Goal: Information Seeking & Learning: Compare options

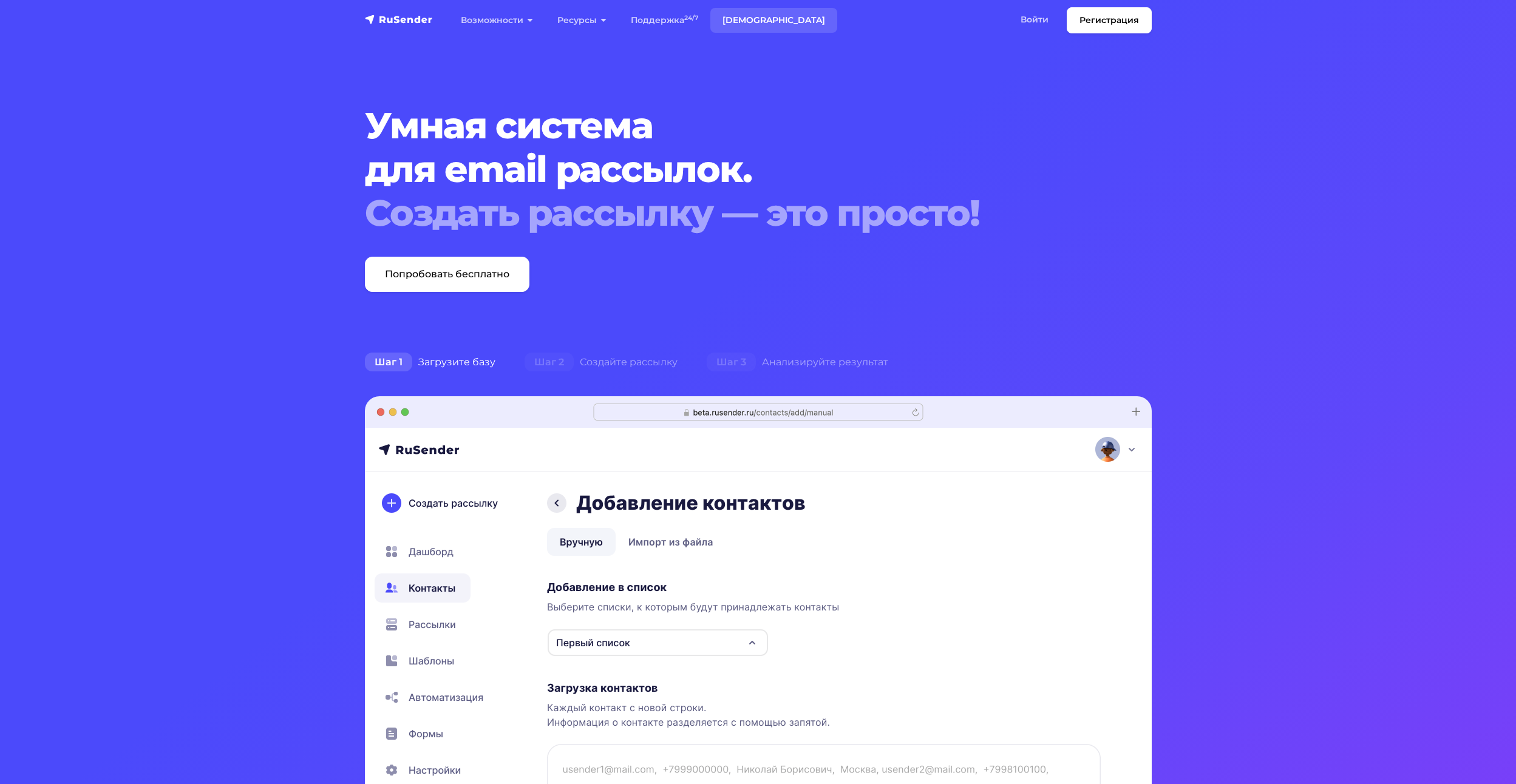
click at [746, 23] on link "[DEMOGRAPHIC_DATA]" at bounding box center [774, 20] width 127 height 25
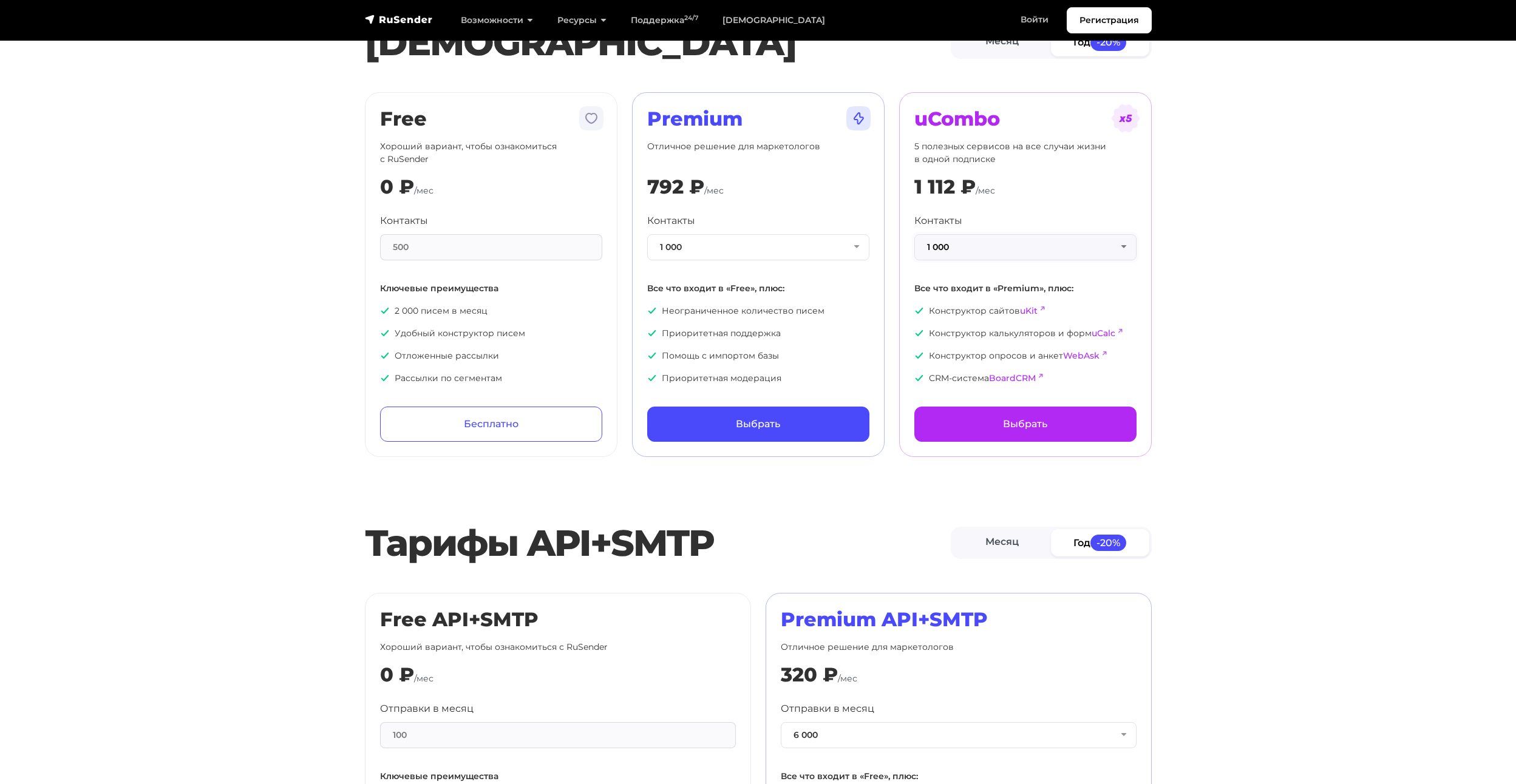
click at [960, 250] on button "1 000" at bounding box center [1025, 246] width 222 height 26
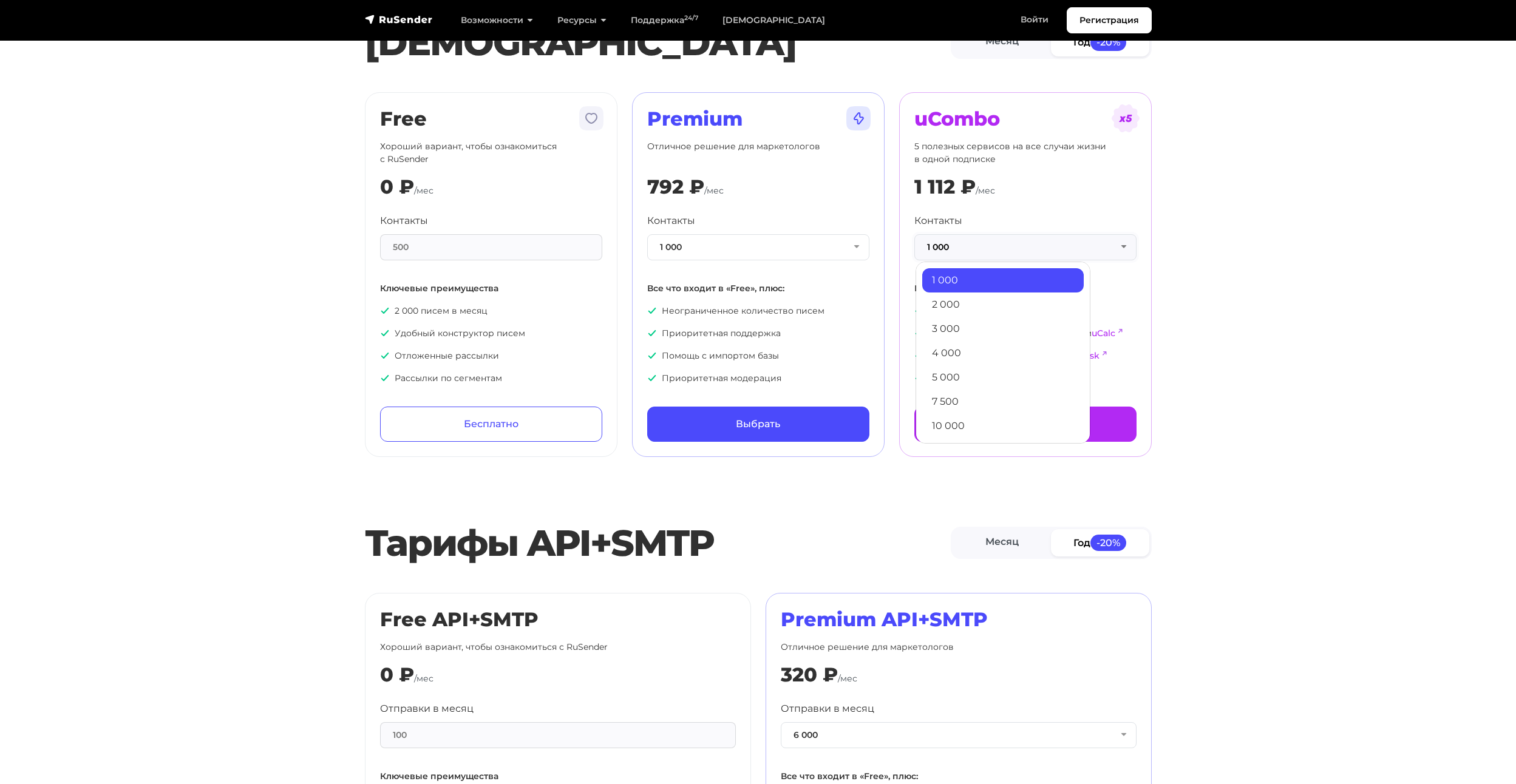
click at [962, 248] on button "1 000" at bounding box center [1025, 246] width 222 height 26
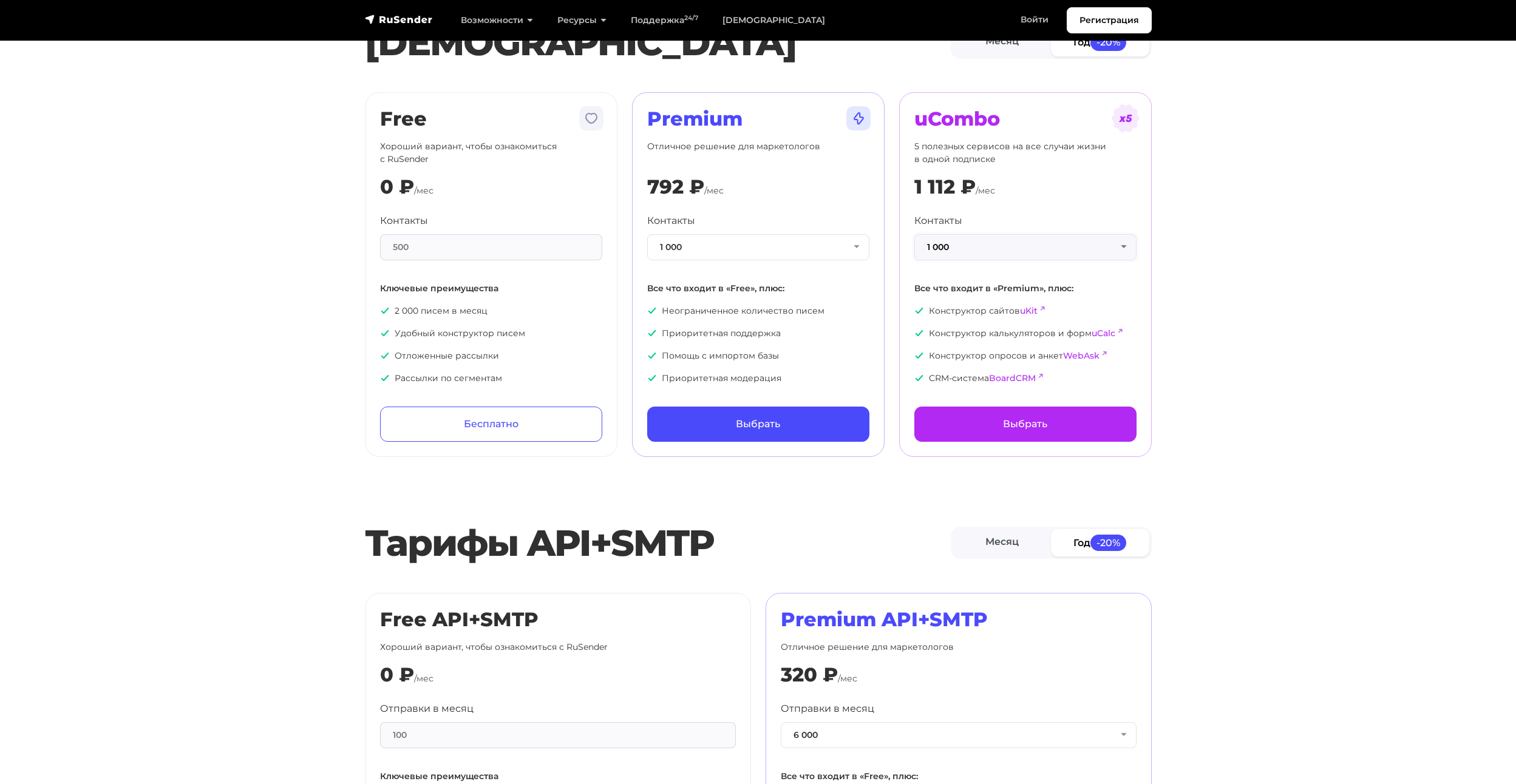
click at [962, 248] on button "1 000" at bounding box center [1025, 246] width 222 height 26
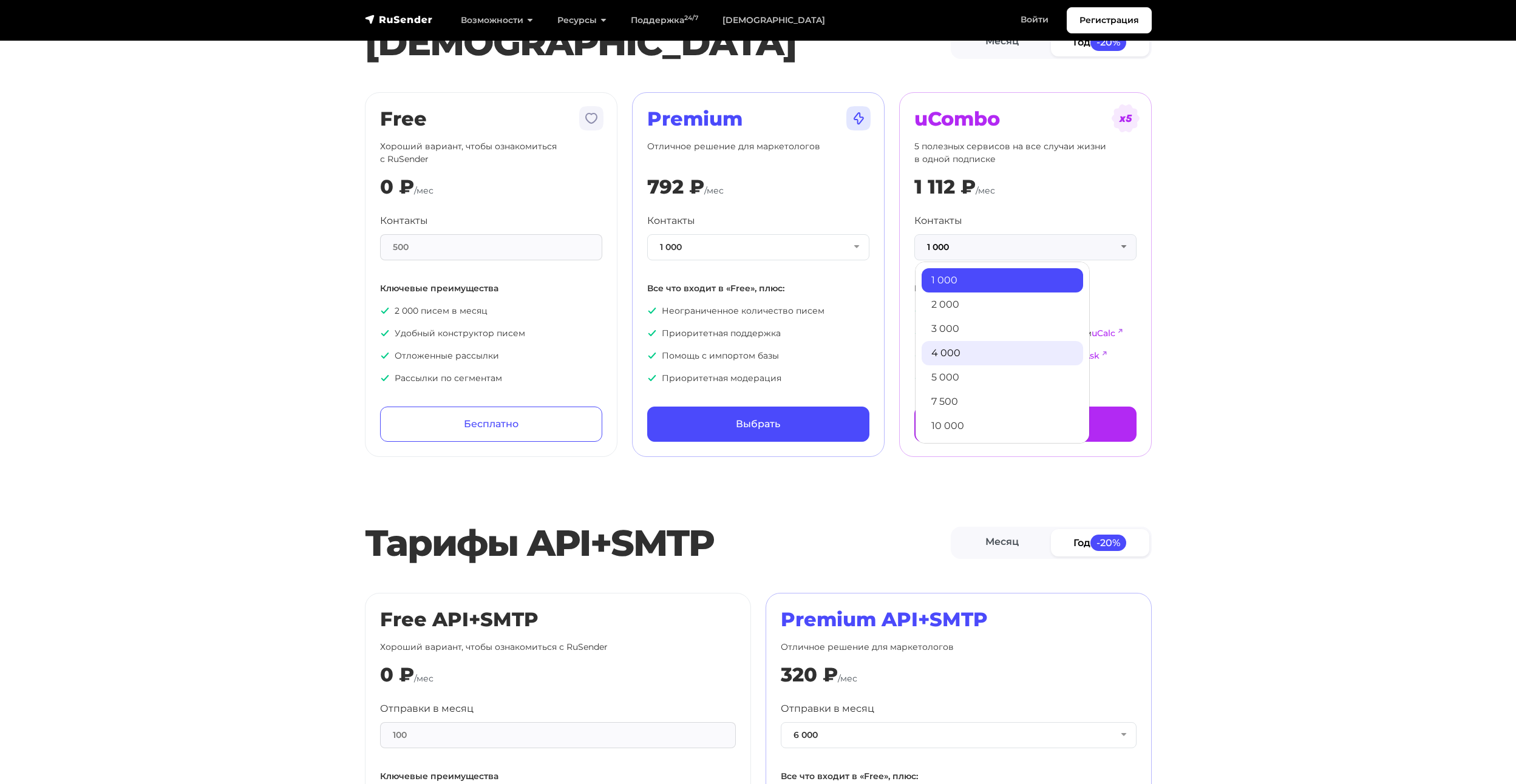
click at [986, 343] on link "4 000" at bounding box center [1003, 353] width 162 height 24
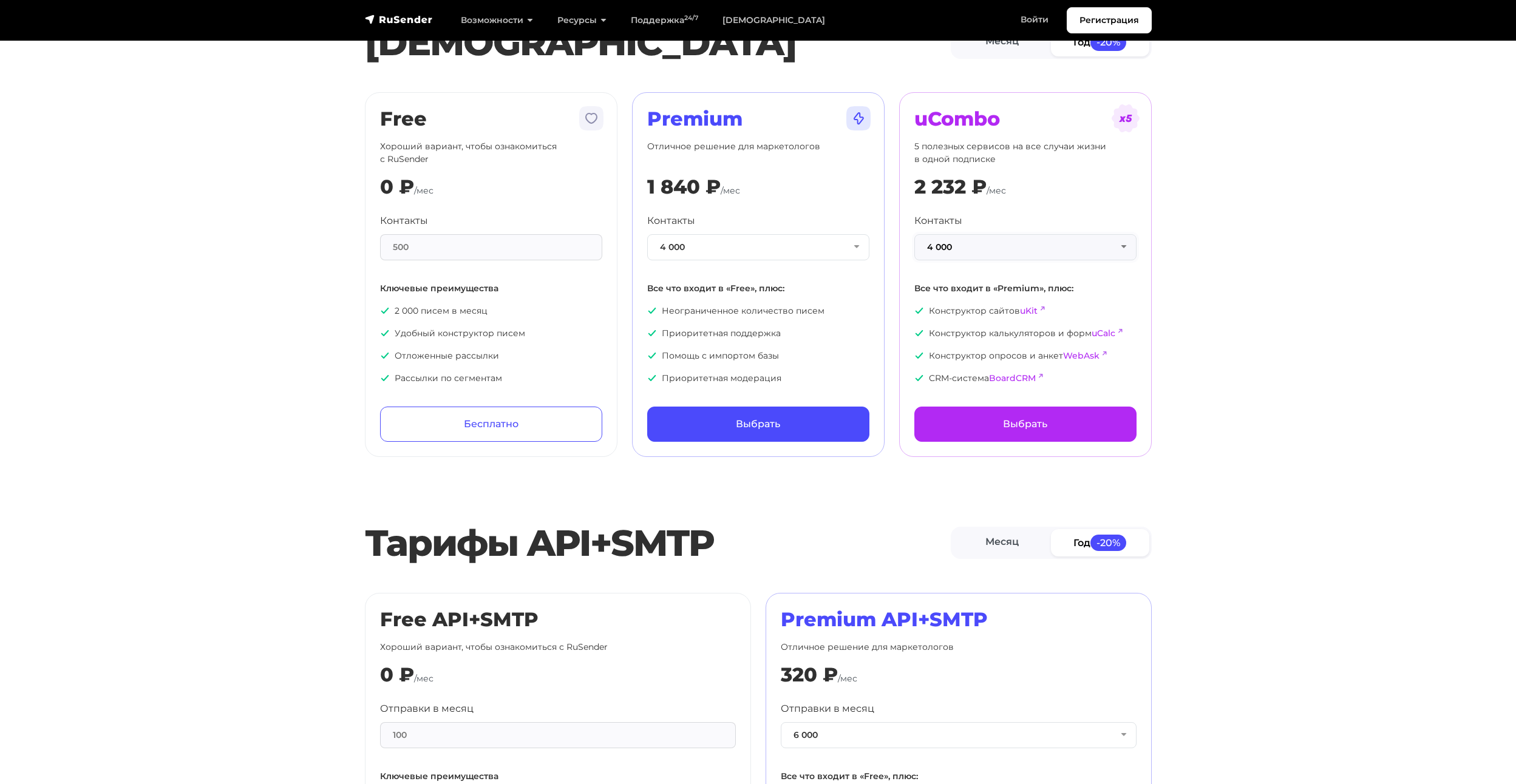
click at [983, 247] on button "4 000" at bounding box center [1025, 246] width 222 height 26
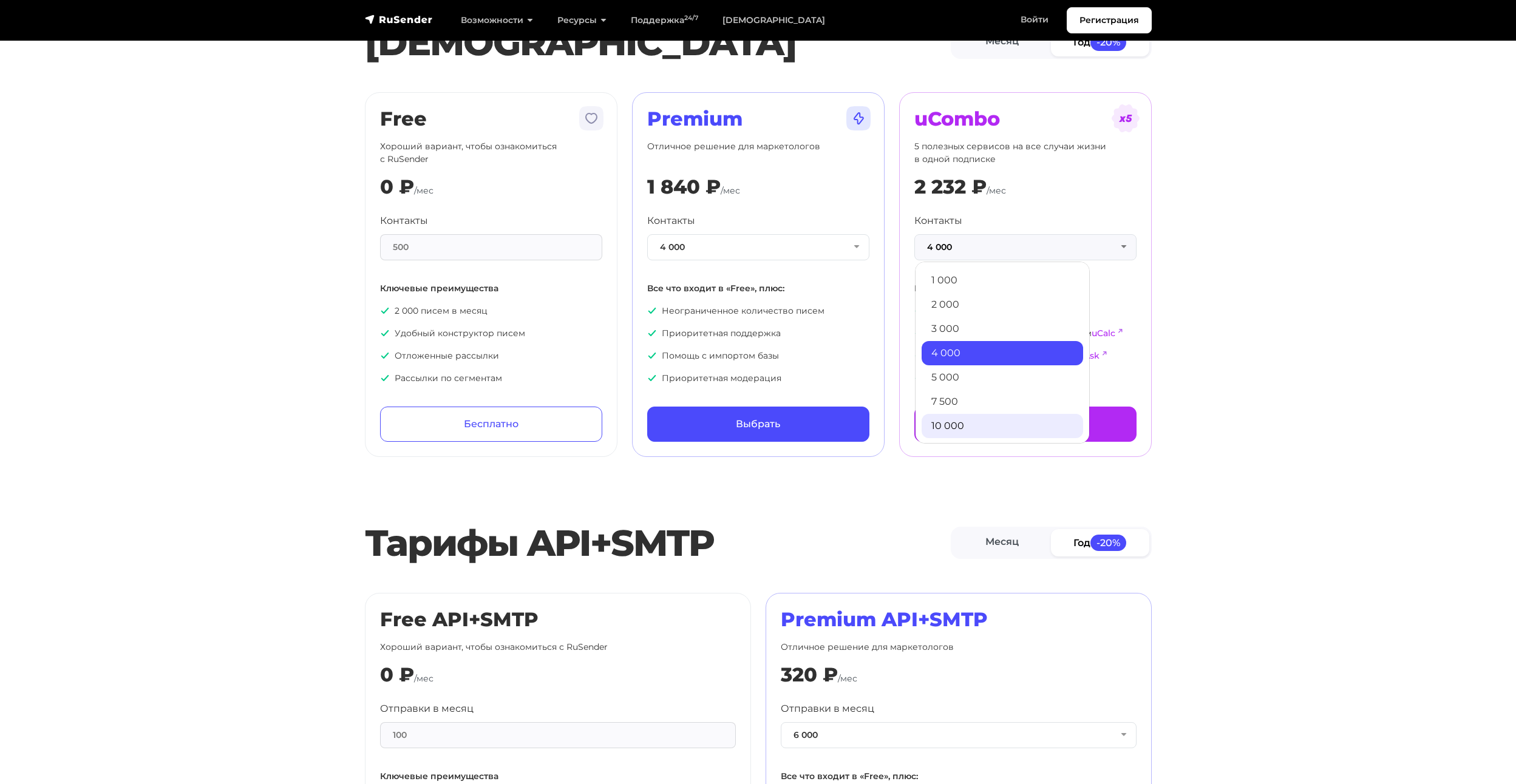
click at [970, 429] on link "10 000" at bounding box center [1003, 425] width 162 height 24
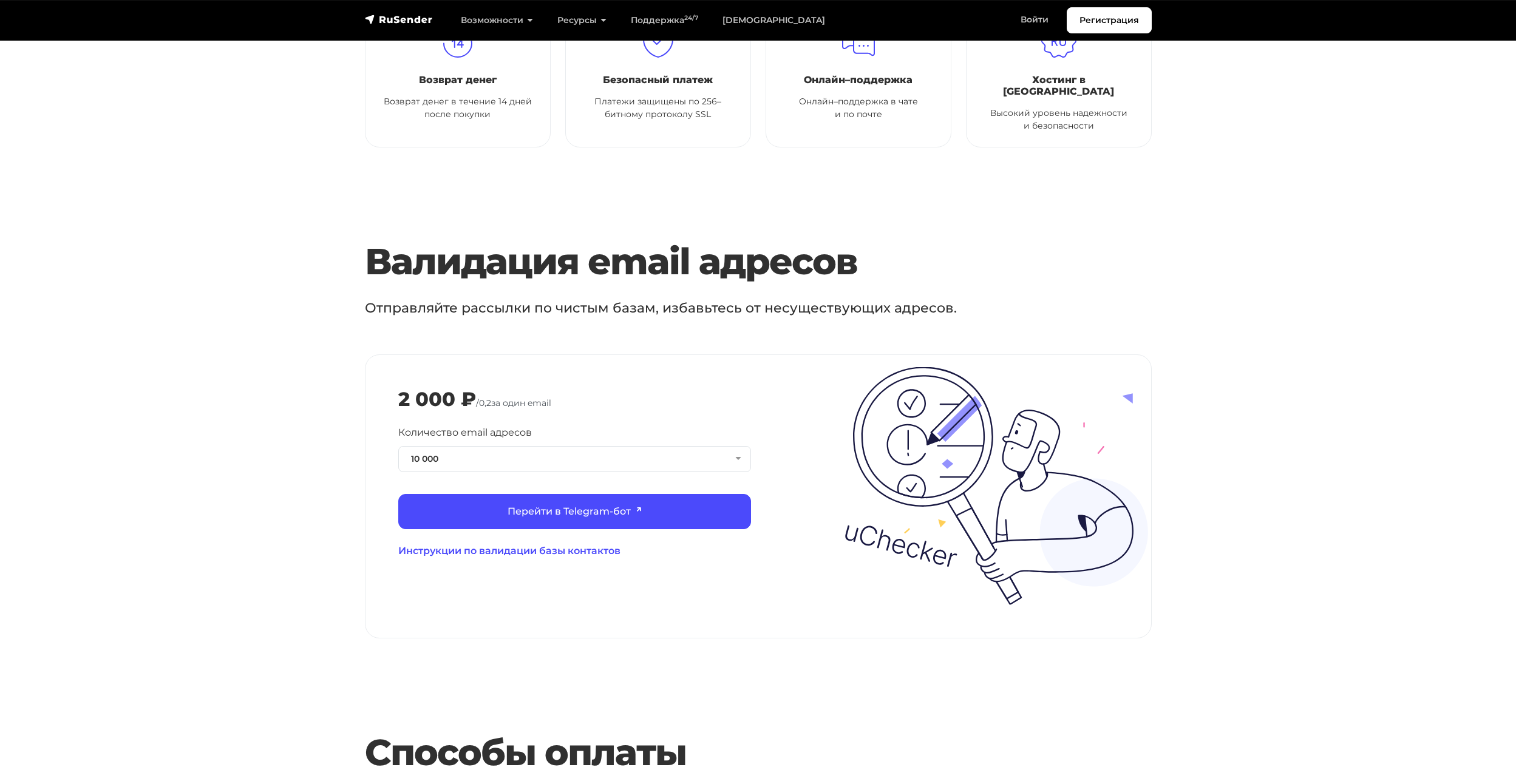
scroll to position [1031, 0]
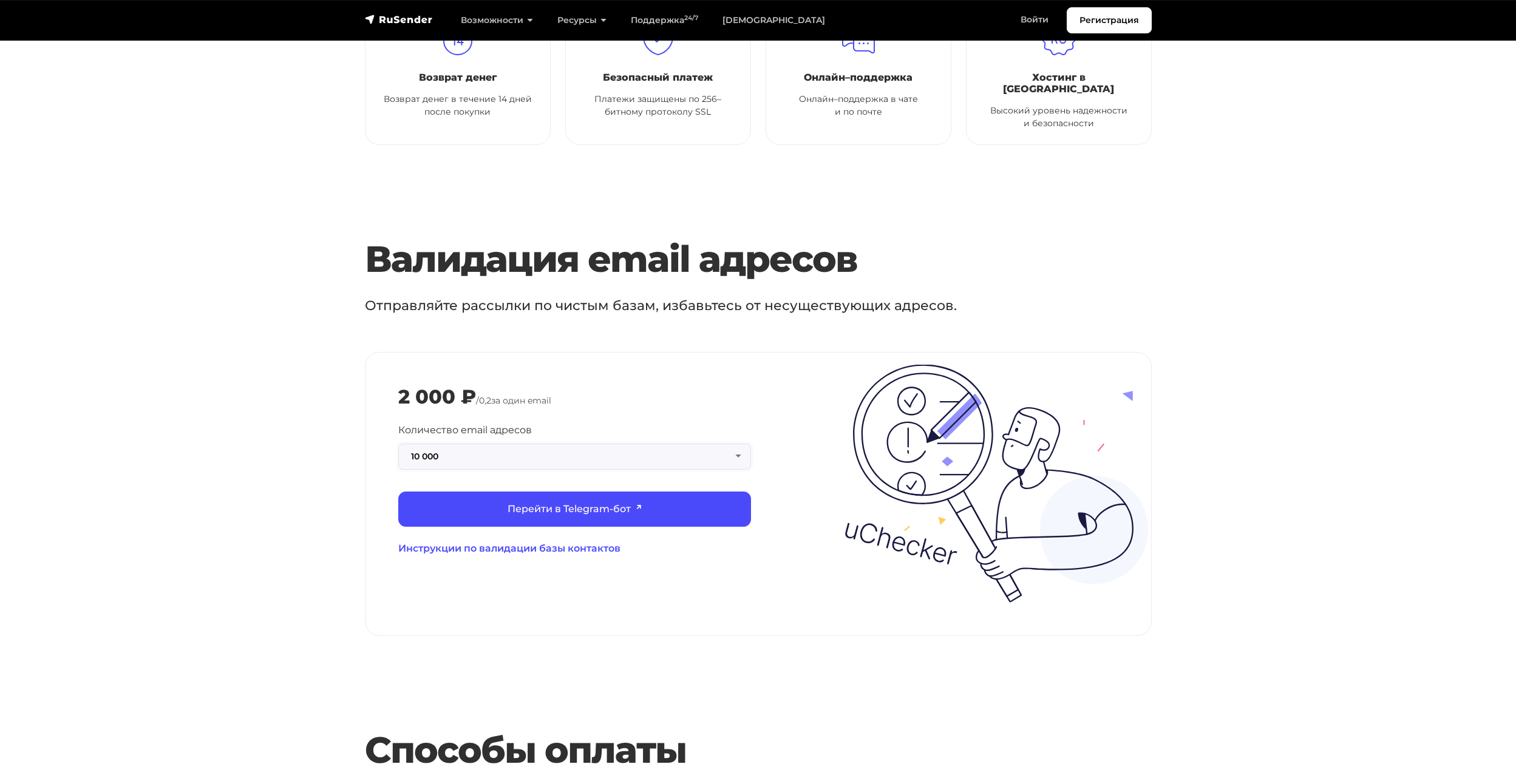
click at [718, 446] on button "10 000" at bounding box center [574, 456] width 353 height 26
click at [718, 445] on button "10 000" at bounding box center [574, 456] width 353 height 26
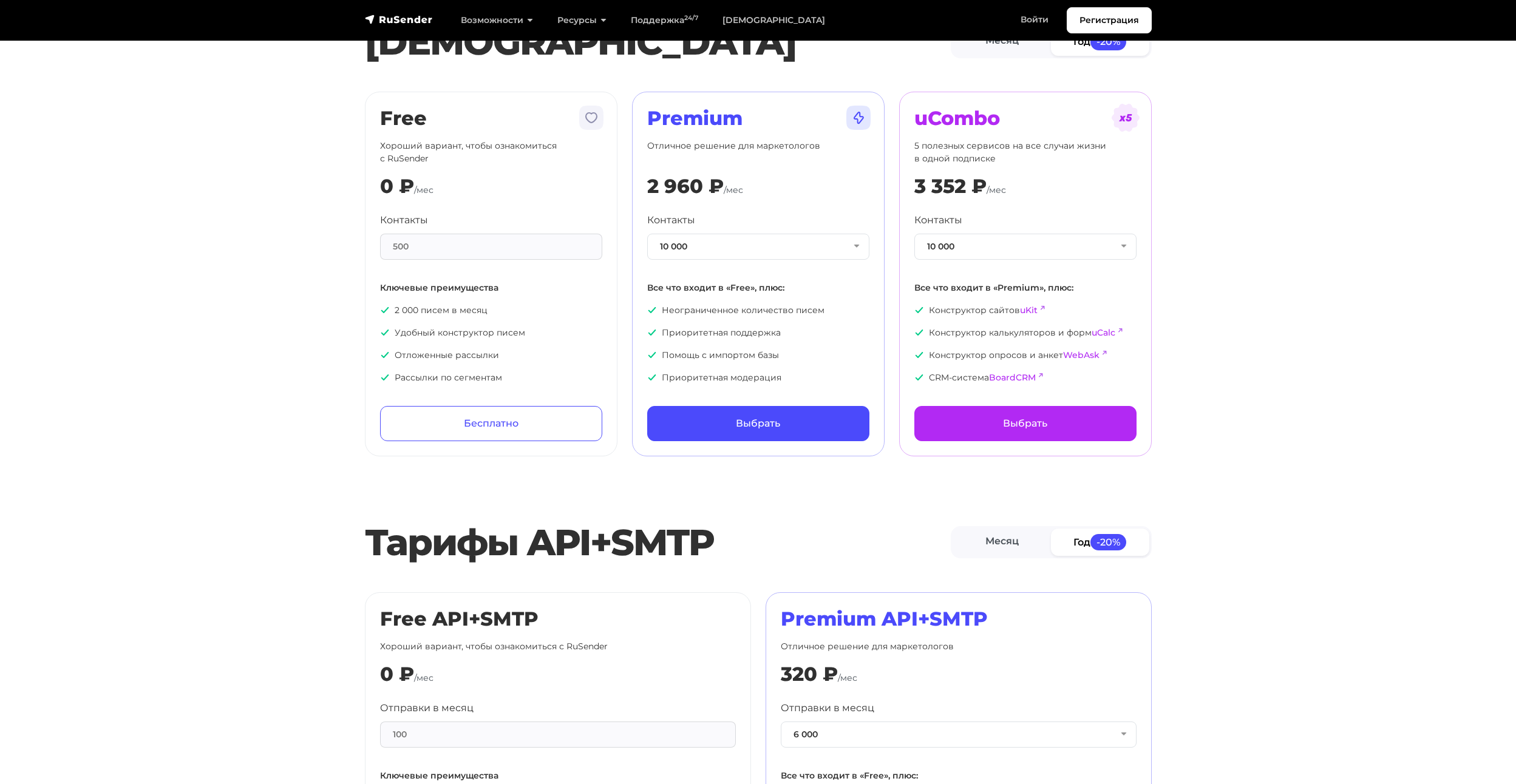
scroll to position [0, 0]
click at [469, 48] on h1 "[DEMOGRAPHIC_DATA]" at bounding box center [658, 42] width 586 height 44
click at [808, 246] on button "10 000" at bounding box center [758, 246] width 222 height 26
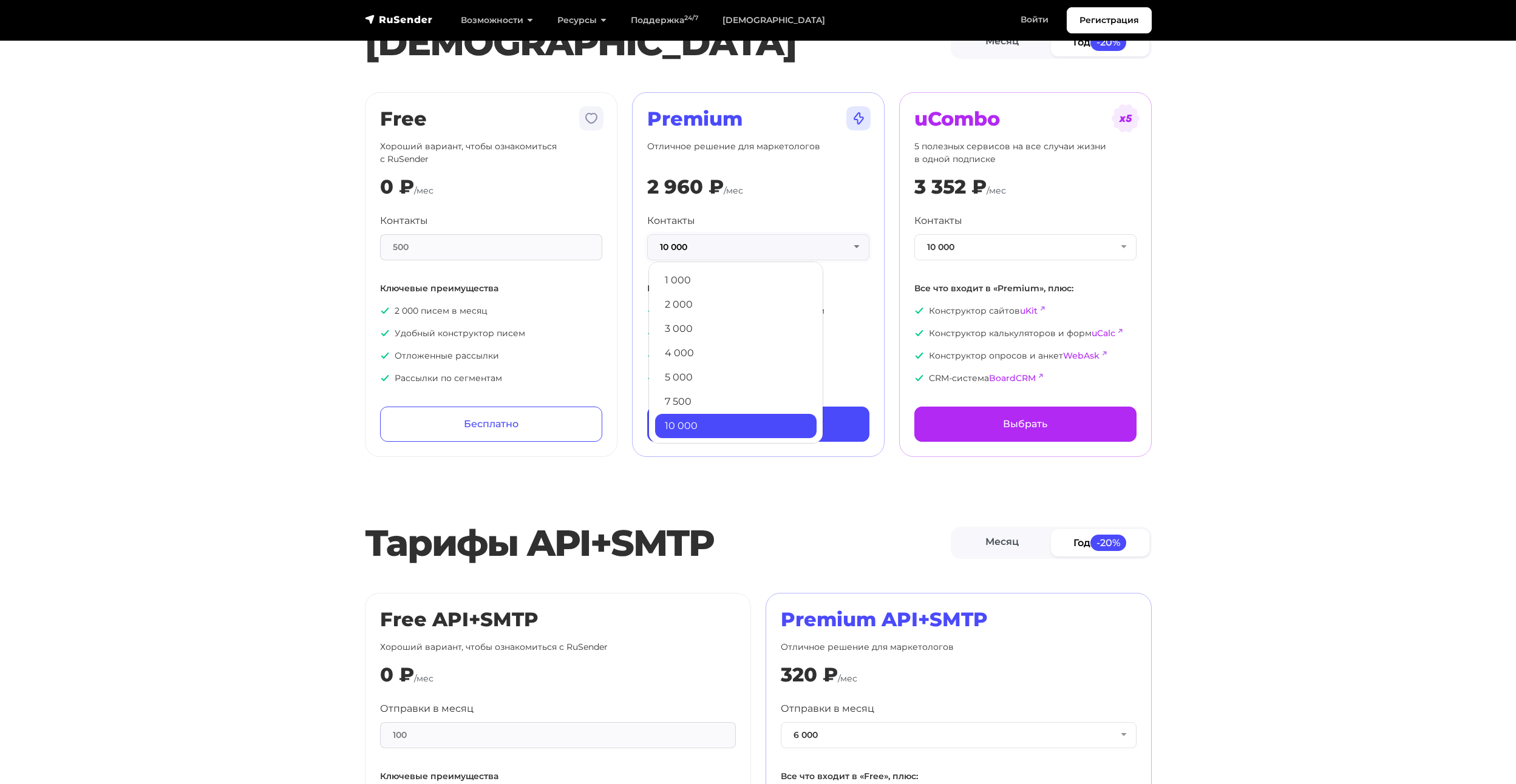
click at [808, 246] on button "10 000" at bounding box center [758, 246] width 222 height 26
